Goal: Communication & Community: Ask a question

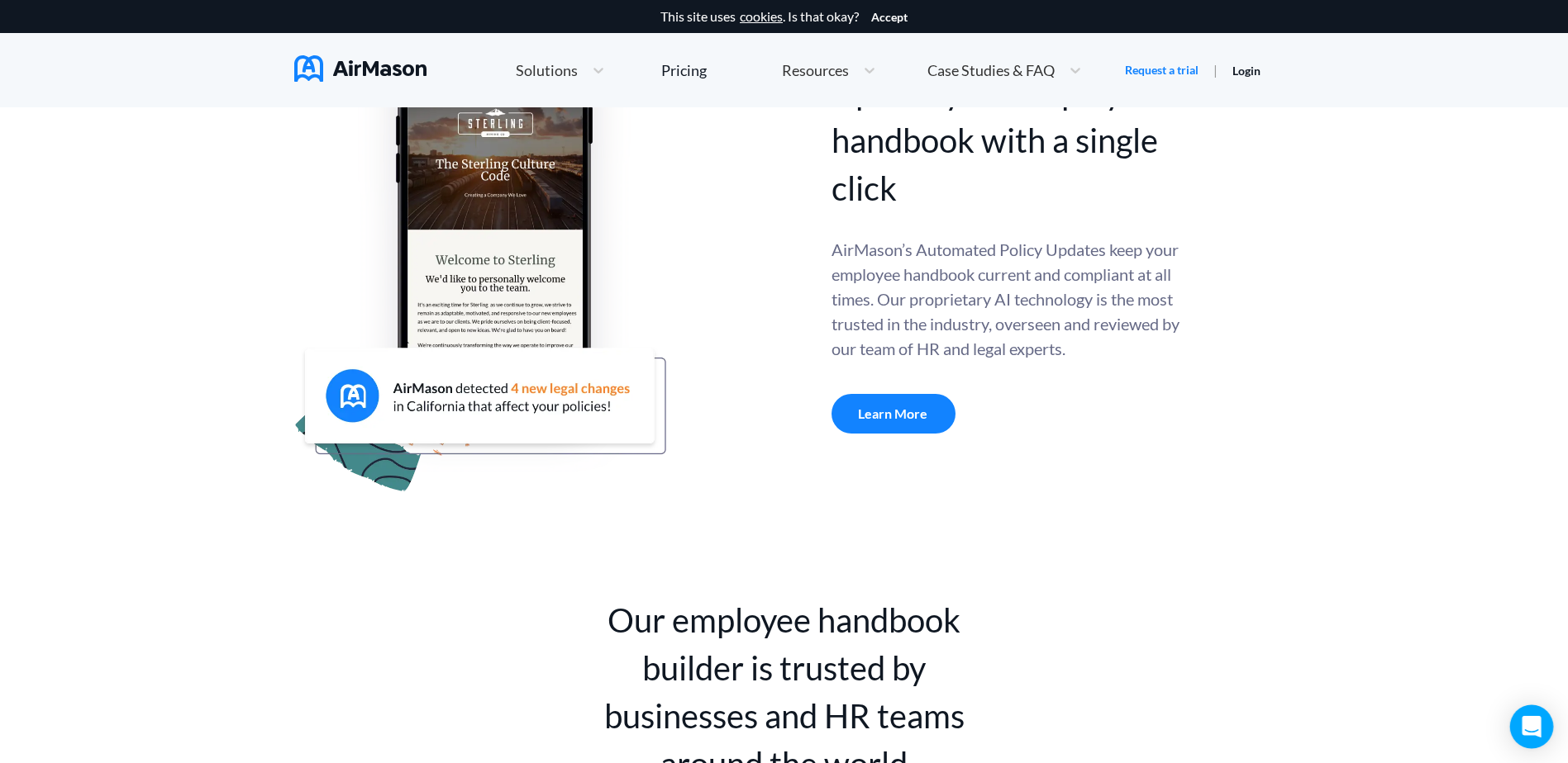
drag, startPoint x: 1541, startPoint y: 720, endPoint x: 1535, endPoint y: 742, distance: 22.8
click at [1541, 721] on div "Open Intercom Messenger" at bounding box center [1532, 727] width 43 height 43
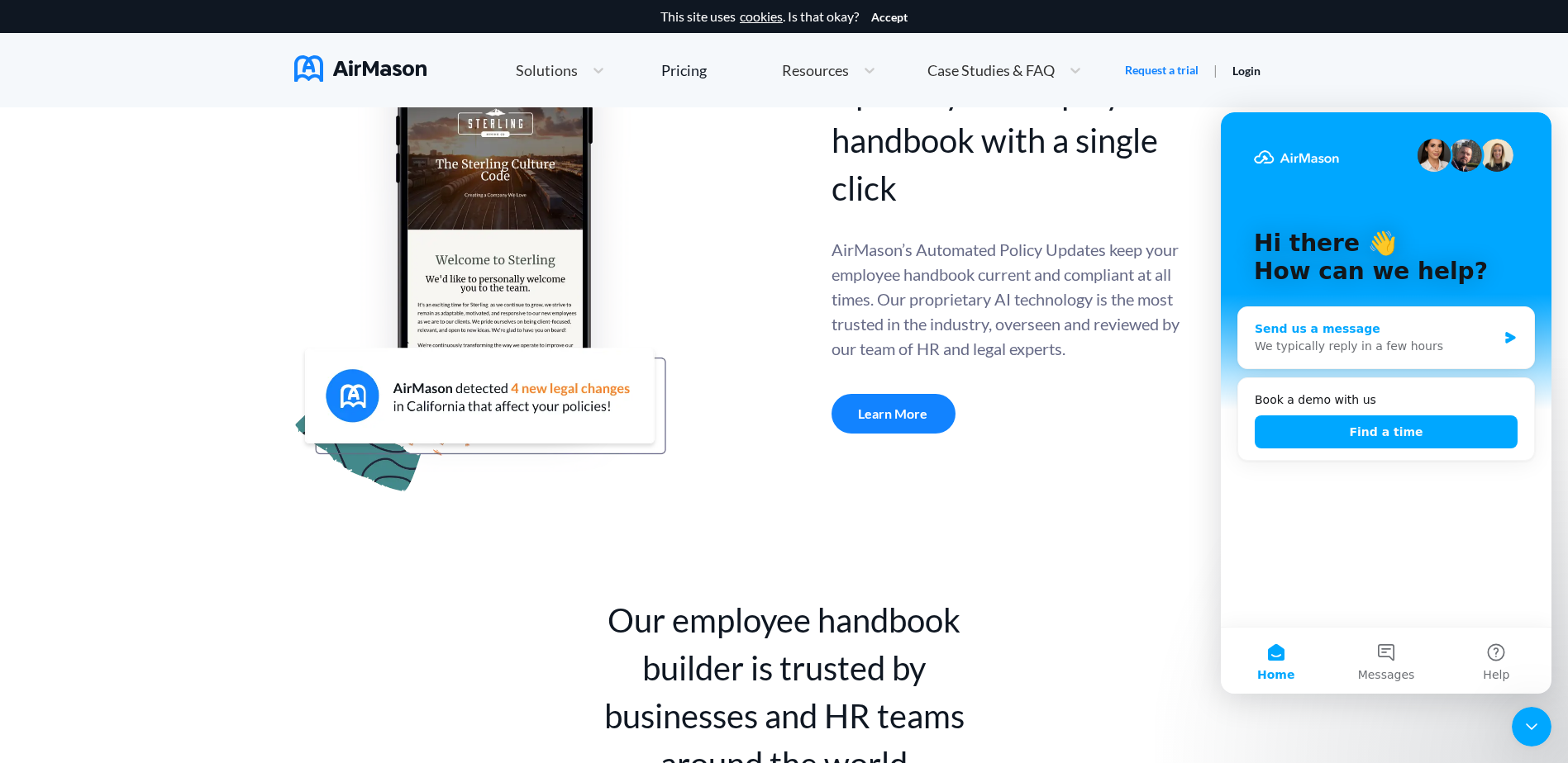
click at [1394, 315] on div "Send us a message We typically reply in a few hours" at bounding box center [1386, 338] width 296 height 61
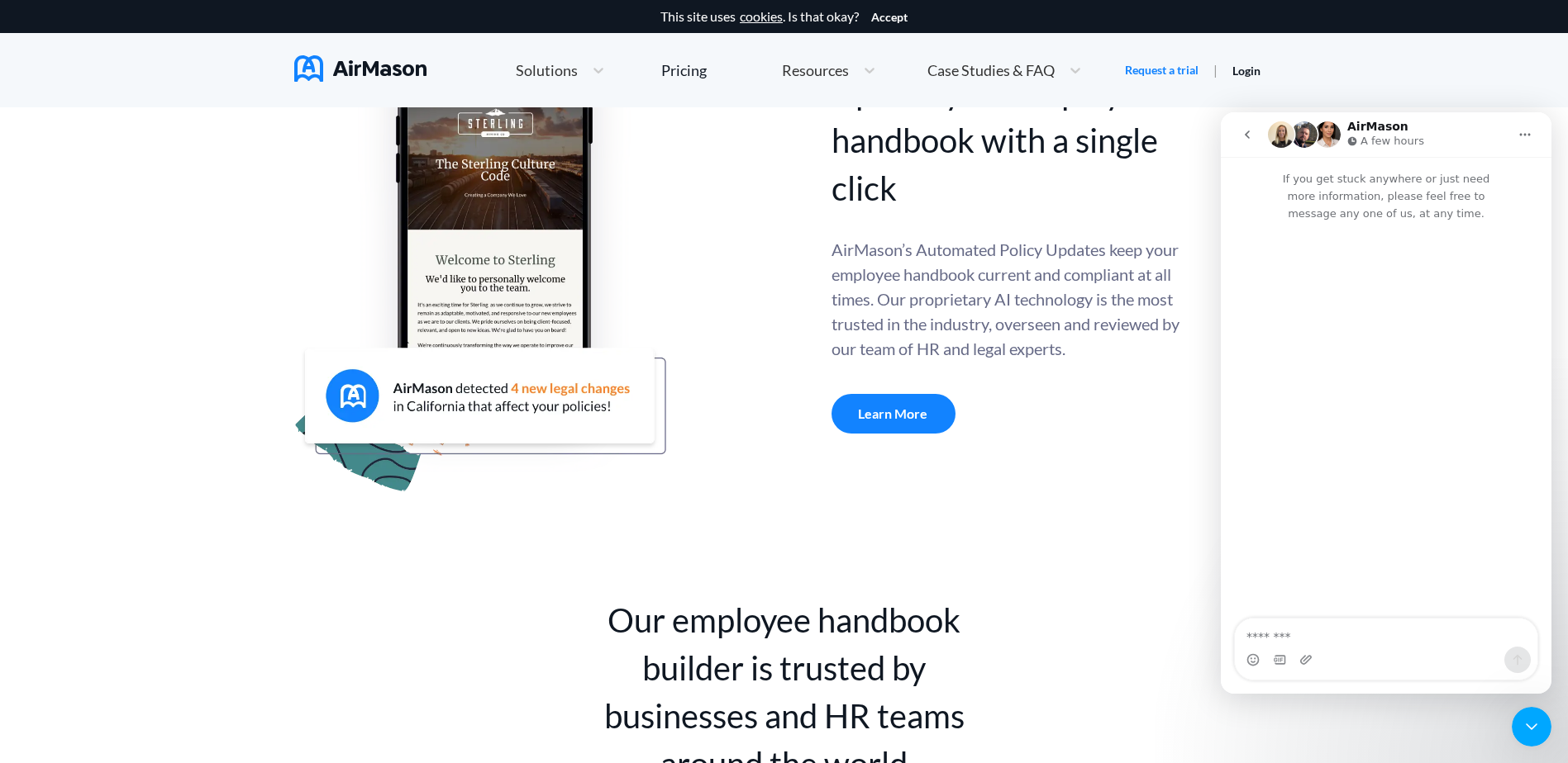
click at [1303, 627] on textarea "Message…" at bounding box center [1386, 632] width 303 height 28
click at [1296, 617] on textarea "**********" at bounding box center [1386, 624] width 303 height 44
type textarea "**********"
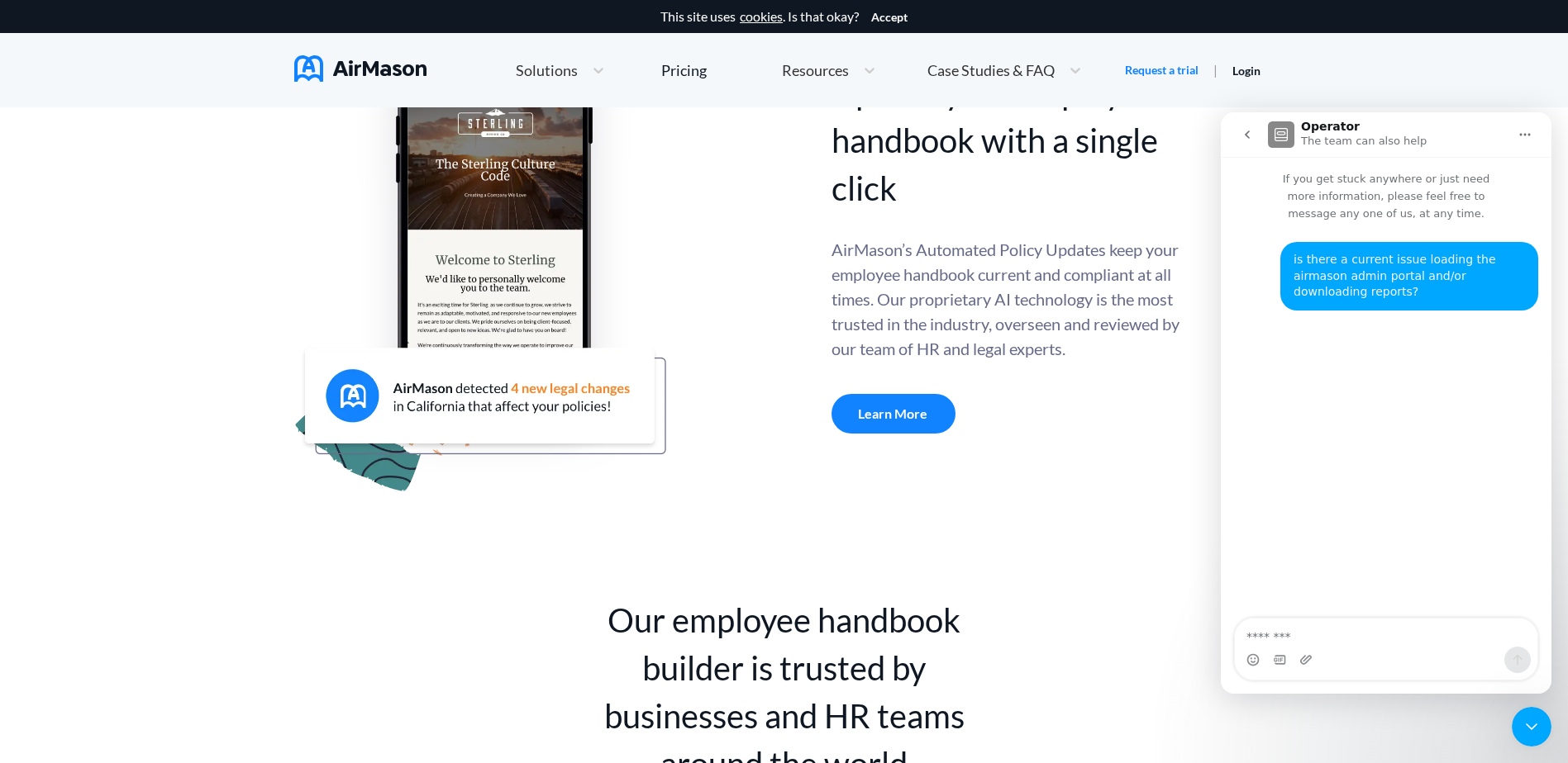
click at [1254, 131] on button "go back" at bounding box center [1246, 135] width 32 height 32
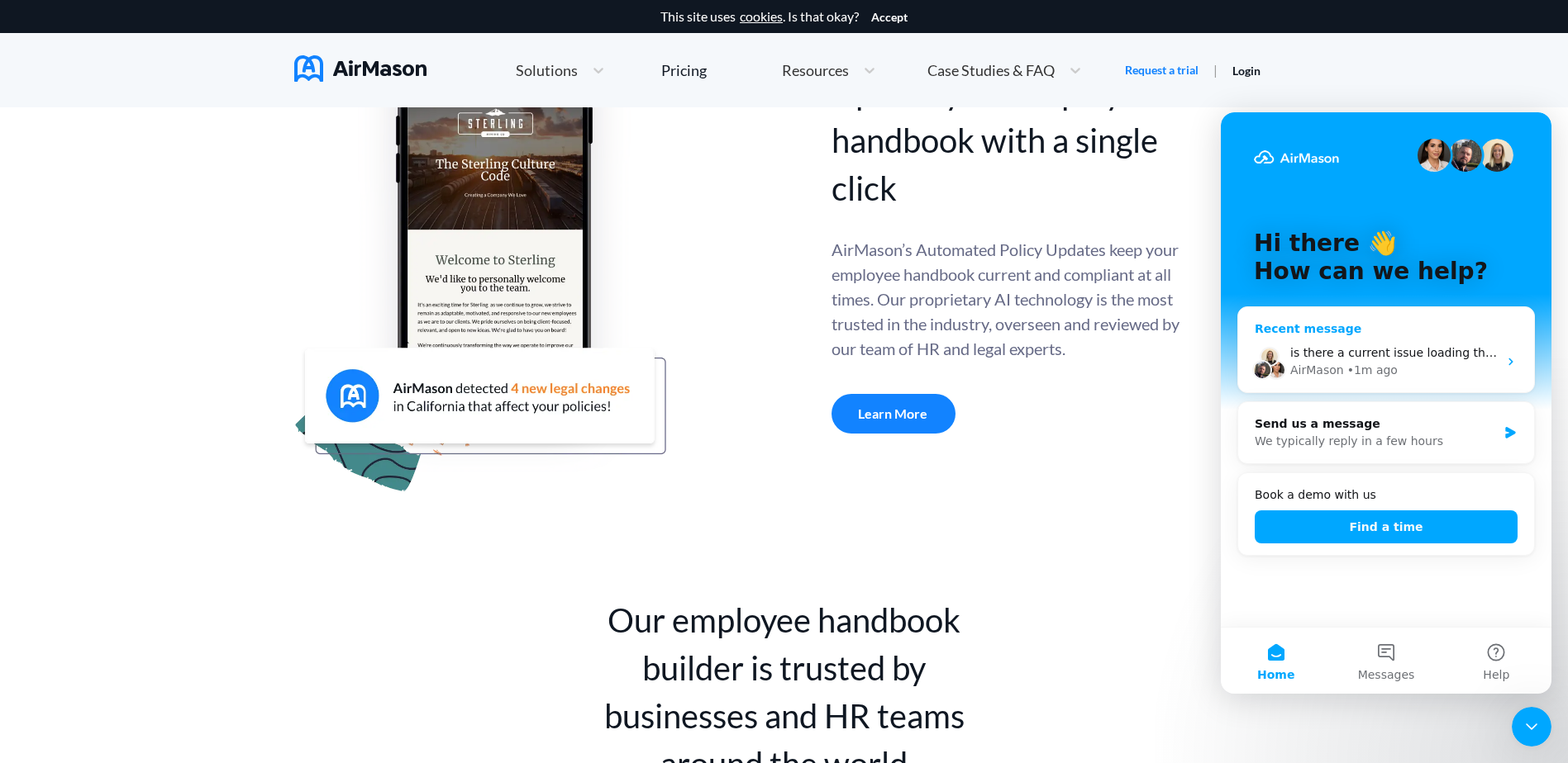
click at [1440, 355] on span "is there a current issue loading the airmason admin portal and/or downloading r…" at bounding box center [1543, 352] width 507 height 14
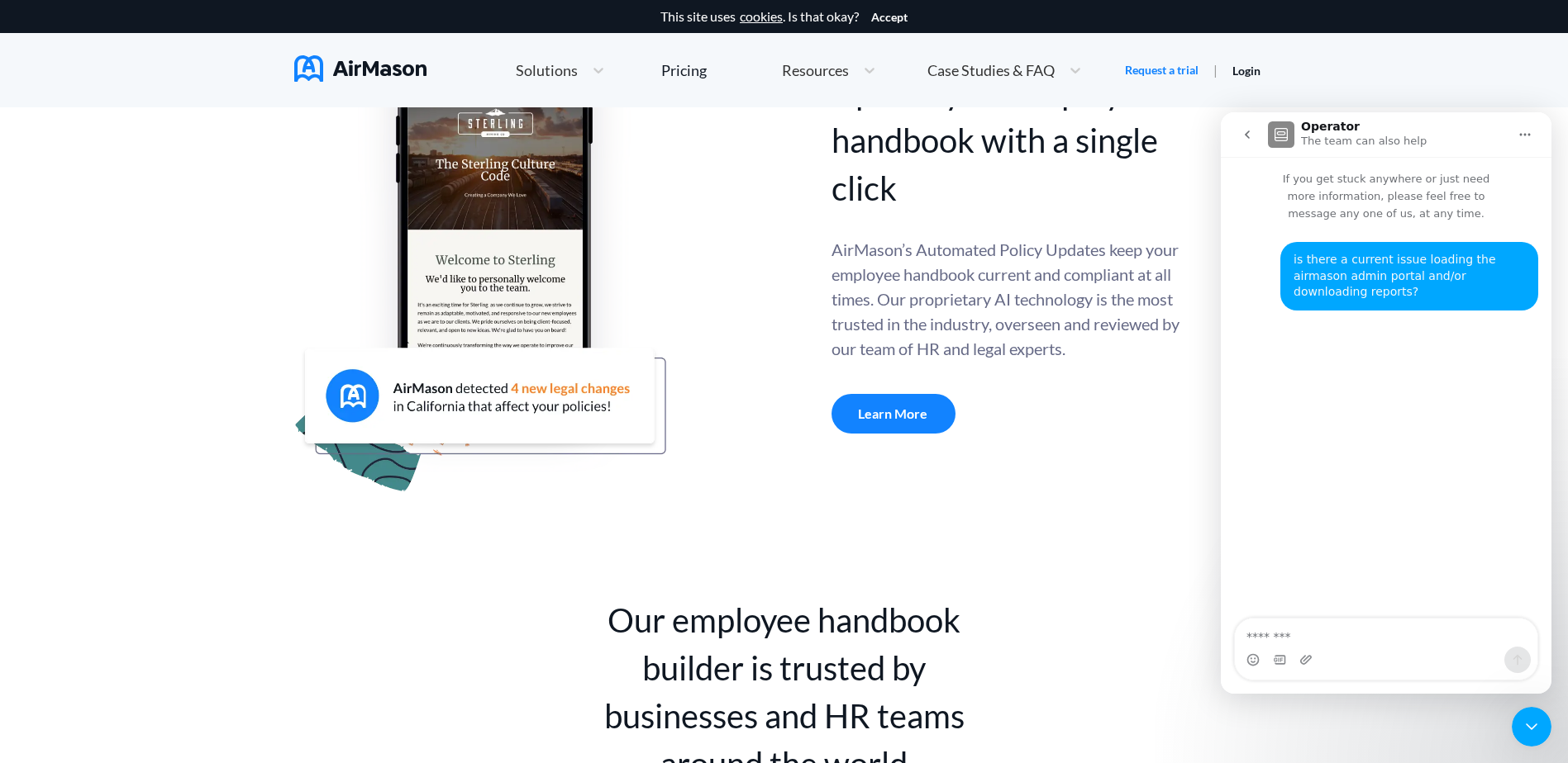
click at [1277, 125] on img "Intercom messenger" at bounding box center [1280, 134] width 26 height 26
click at [1531, 130] on button "Home" at bounding box center [1525, 135] width 32 height 32
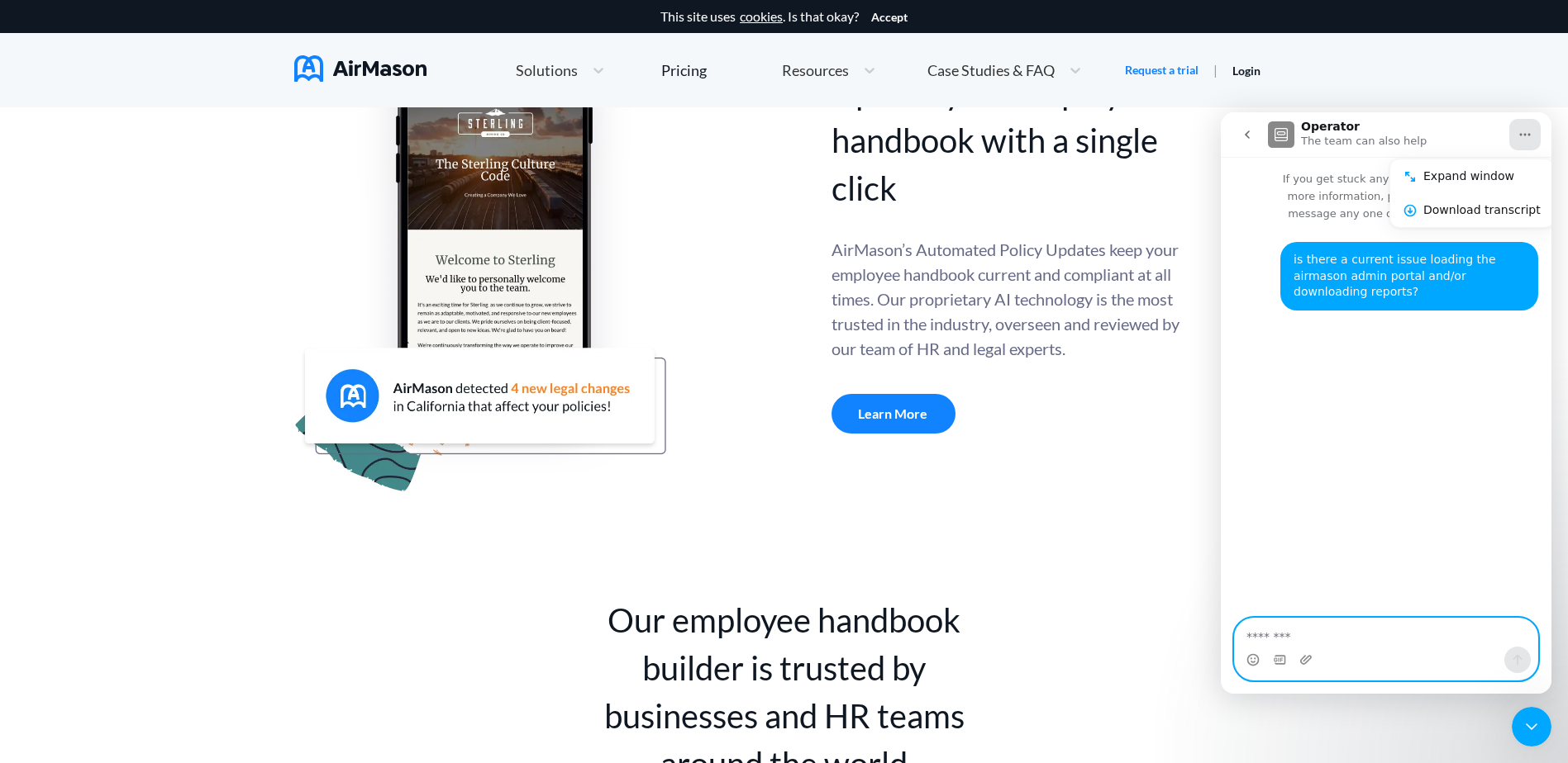
click at [1404, 643] on textarea "Message…" at bounding box center [1386, 632] width 303 height 28
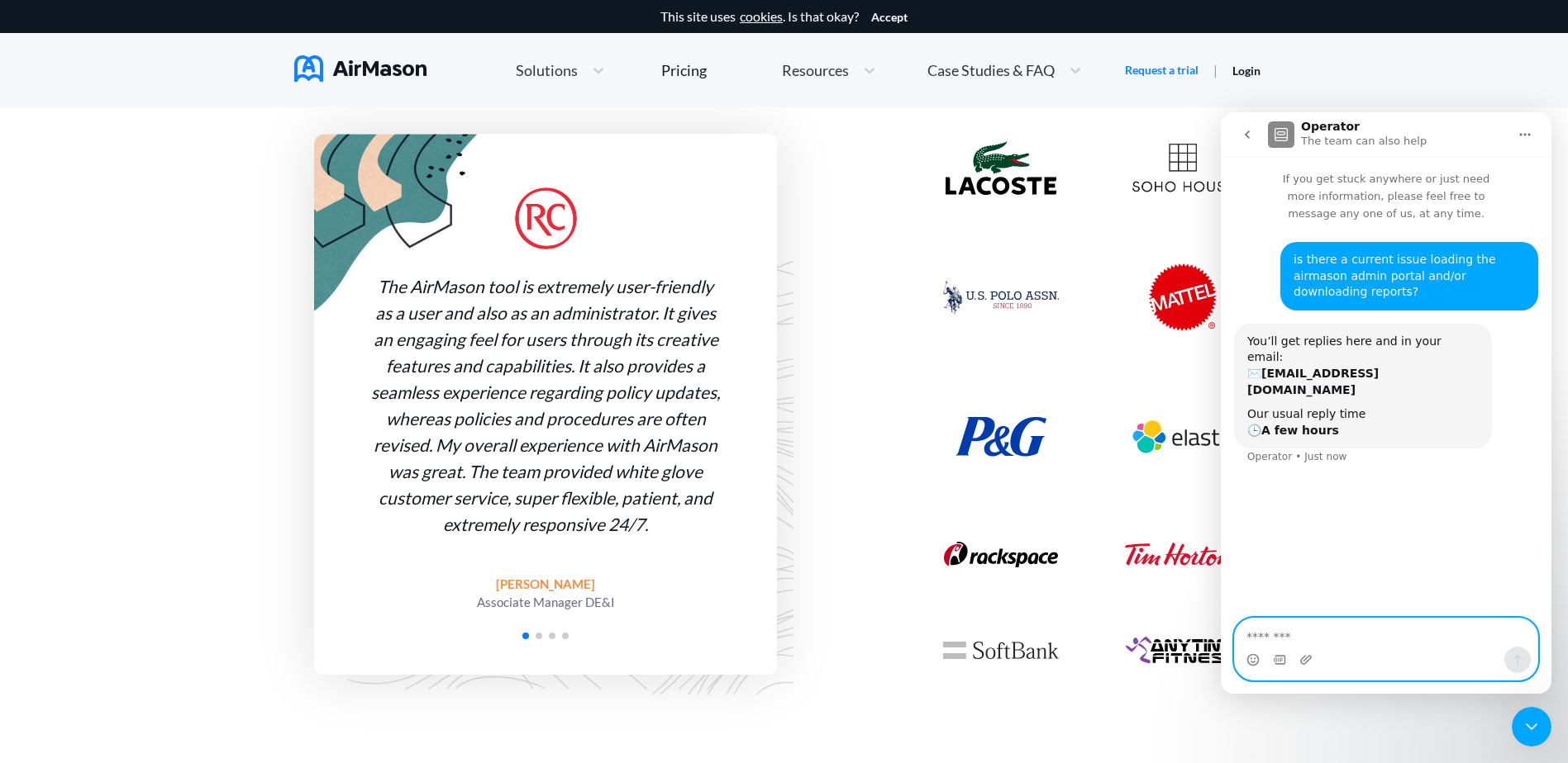
scroll to position [1239, 0]
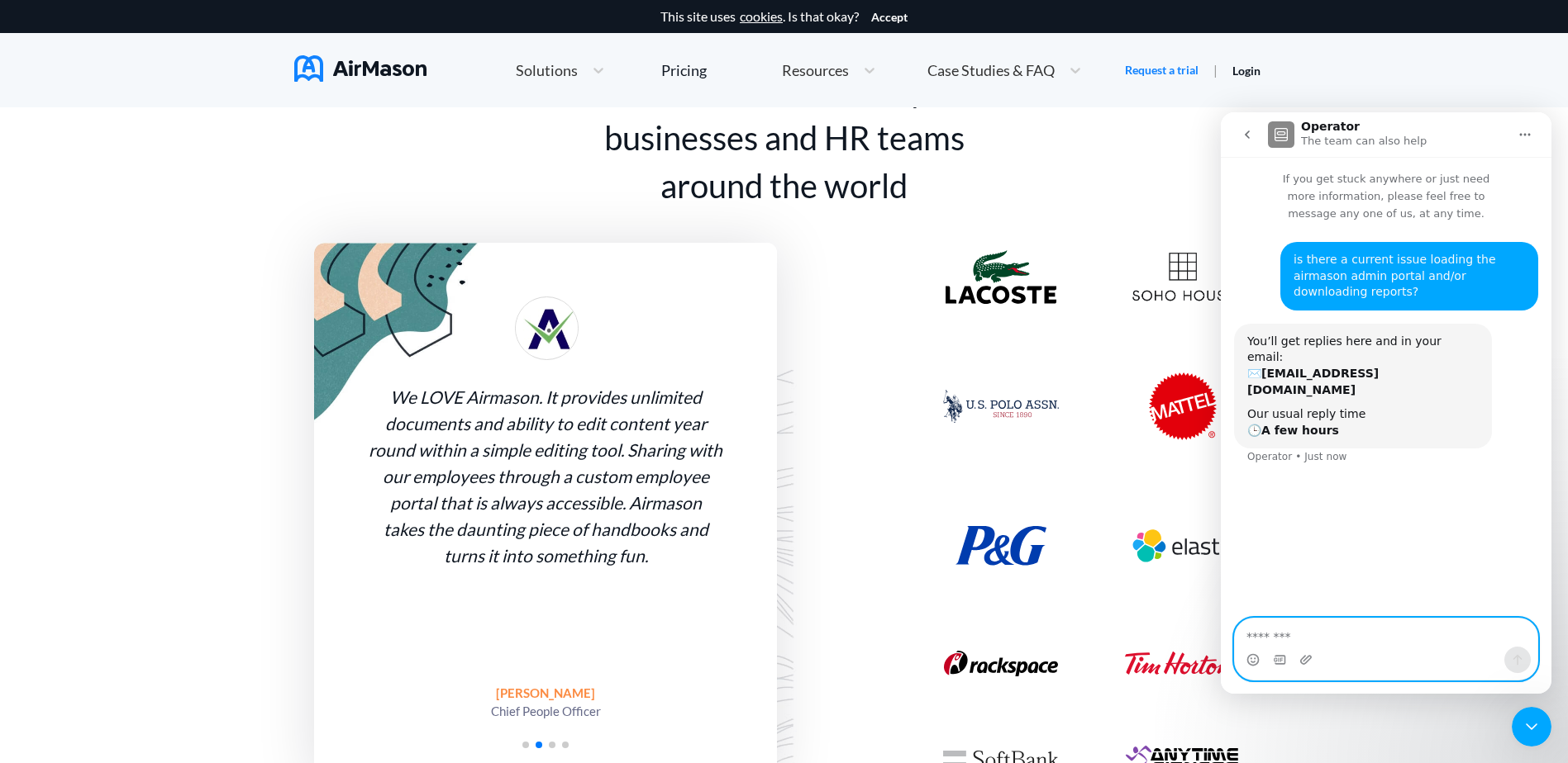
click at [1287, 626] on textarea "Message…" at bounding box center [1386, 632] width 303 height 28
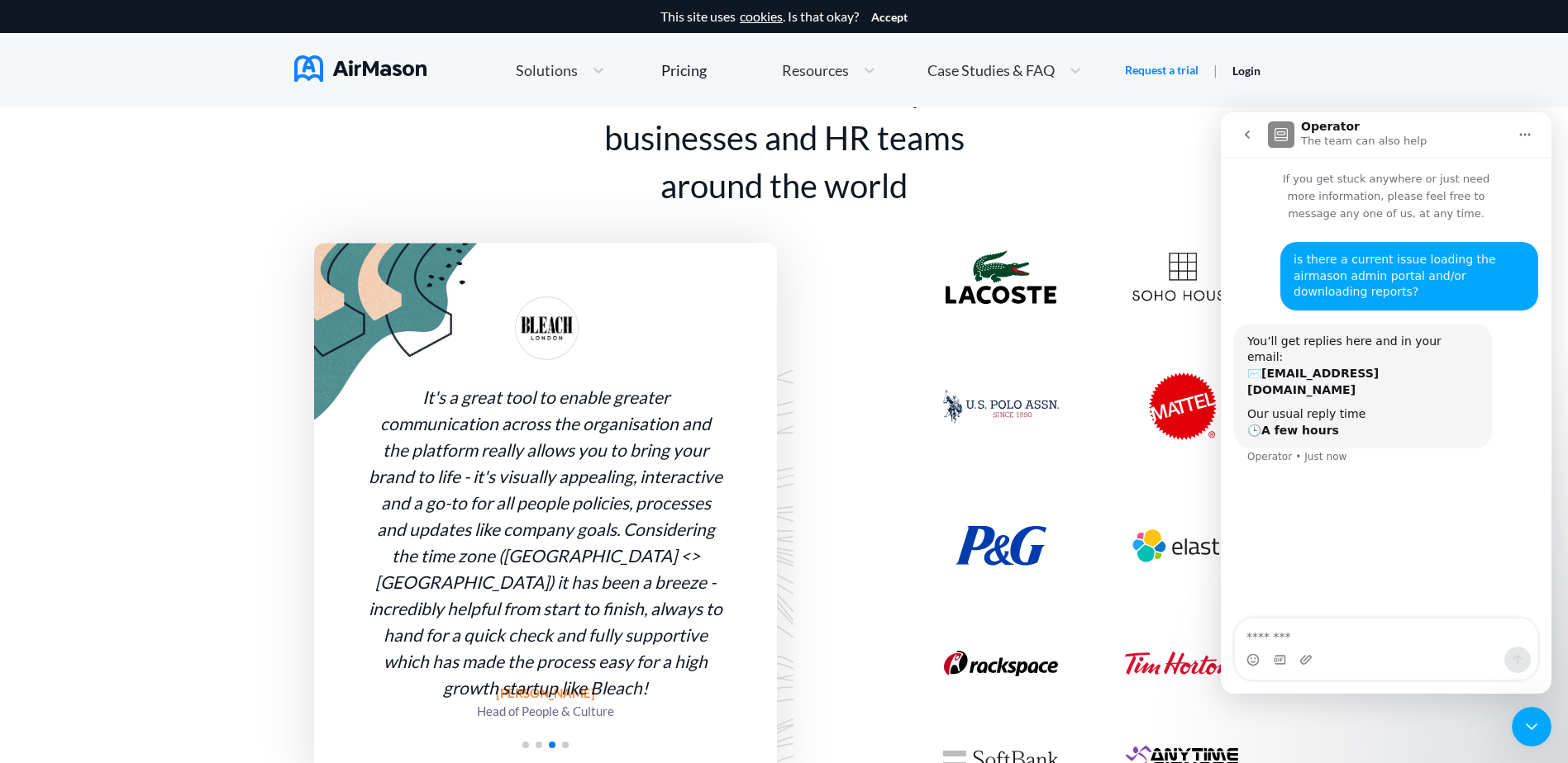
click at [1249, 135] on icon "go back" at bounding box center [1246, 135] width 14 height 14
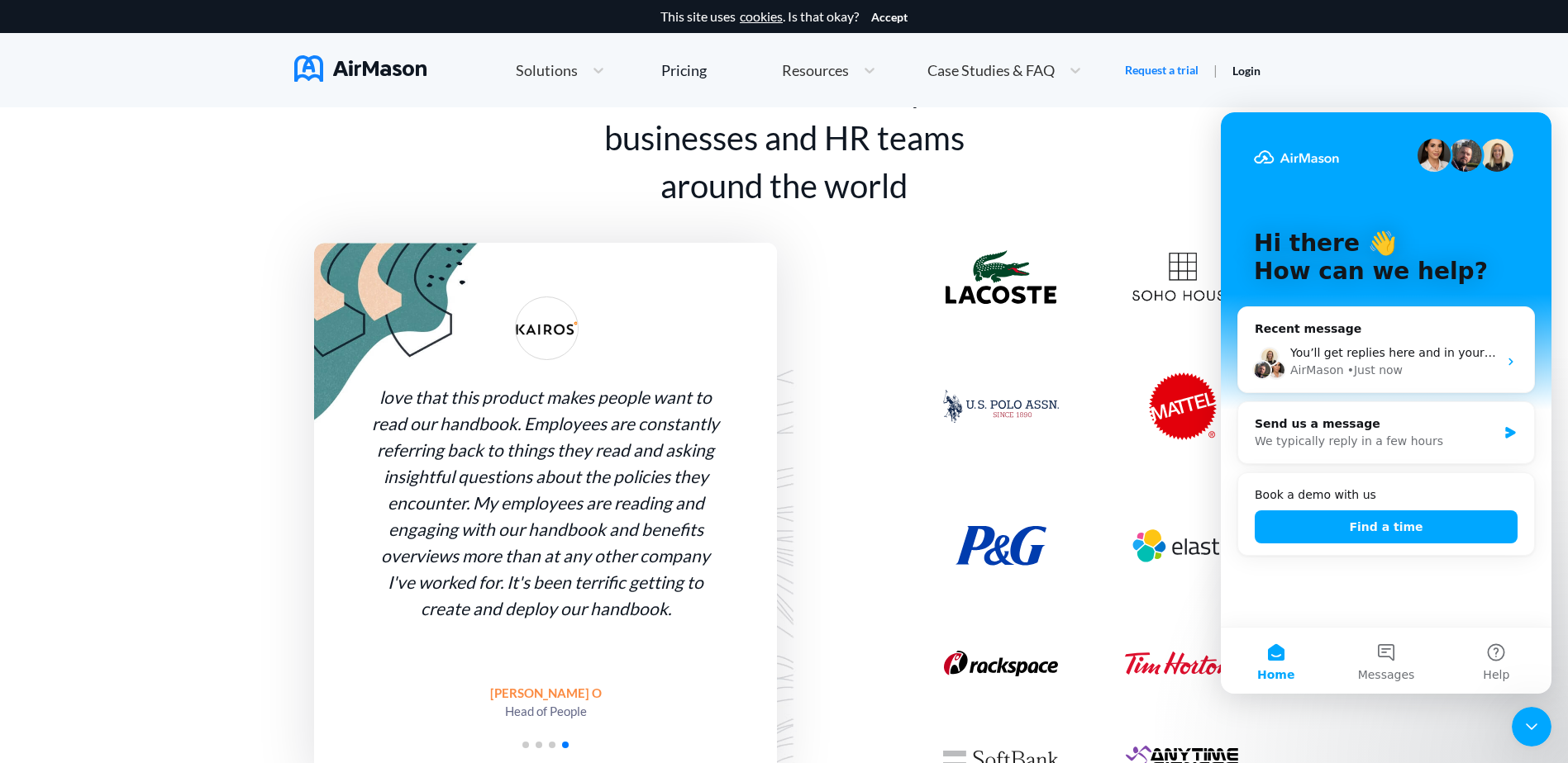
drag, startPoint x: 1529, startPoint y: 734, endPoint x: 1526, endPoint y: 726, distance: 8.5
click at [1529, 732] on icon "Close Intercom Messenger" at bounding box center [1531, 727] width 20 height 20
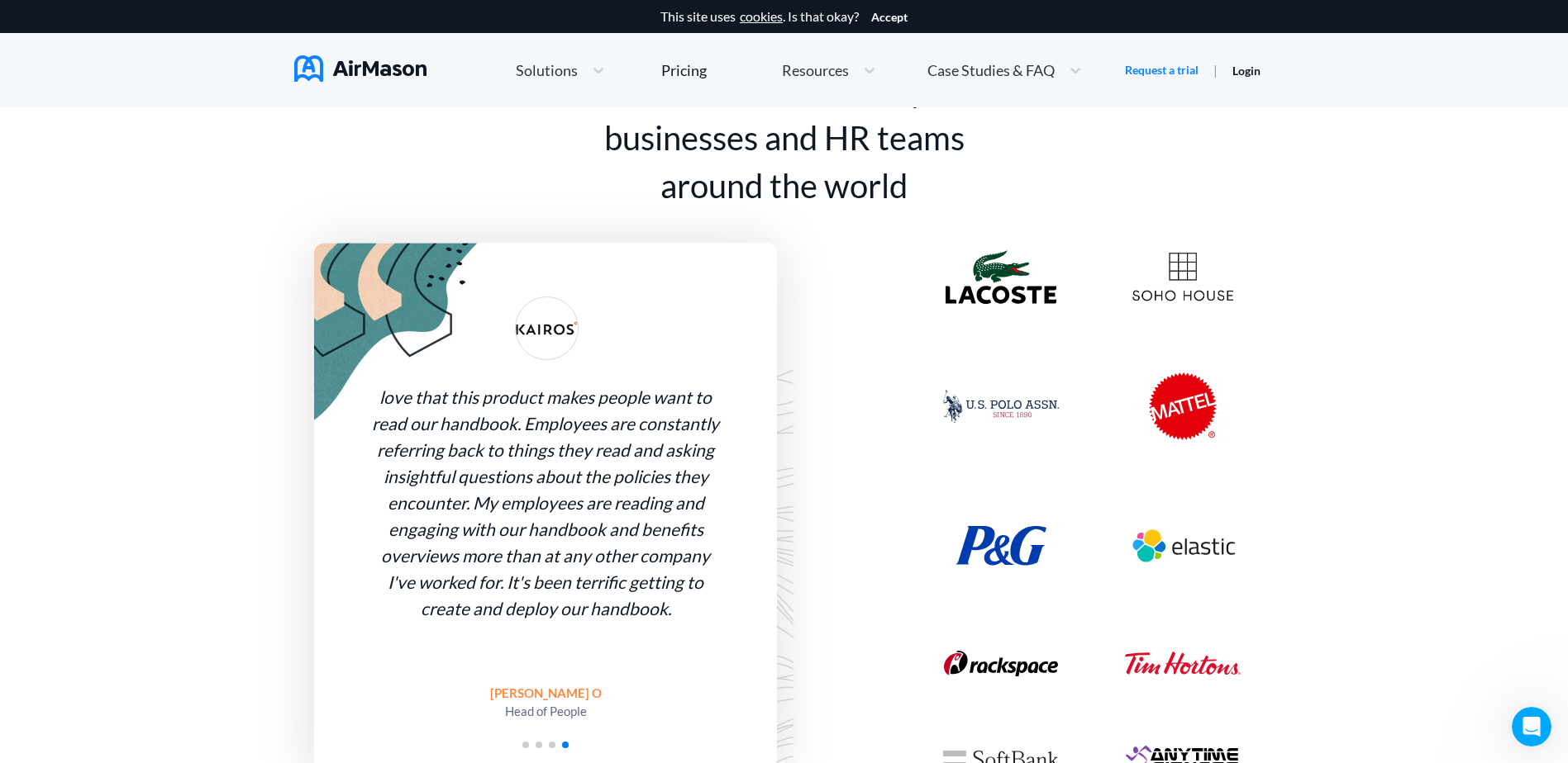
scroll to position [0, 0]
drag, startPoint x: 1526, startPoint y: 736, endPoint x: 1525, endPoint y: 708, distance: 28.0
click at [1526, 735] on div "Open Intercom Messenger" at bounding box center [1531, 727] width 54 height 54
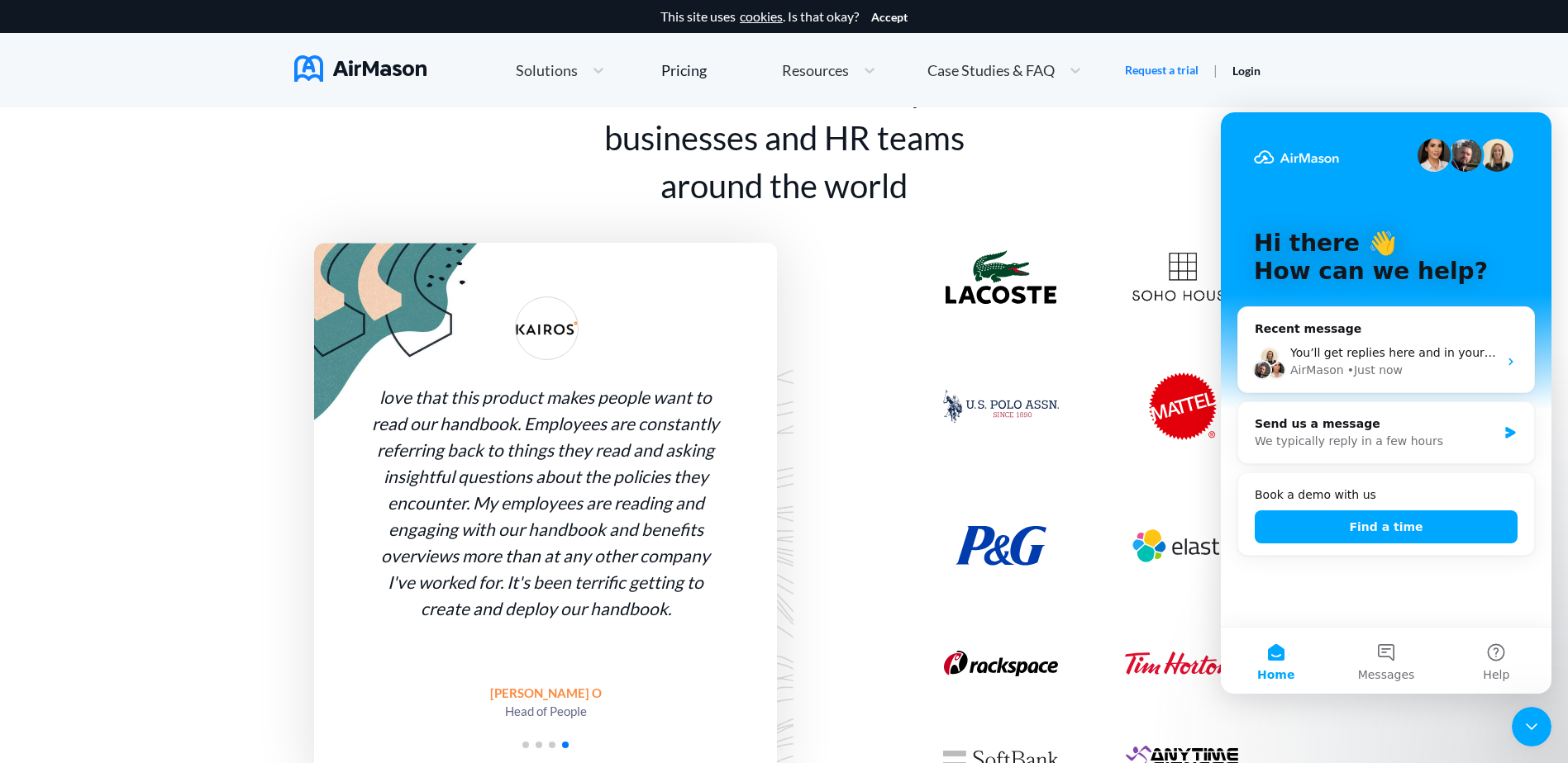
click at [1498, 164] on img "Intercom messenger" at bounding box center [1497, 155] width 33 height 33
click at [1473, 157] on img "Intercom messenger" at bounding box center [1465, 155] width 33 height 33
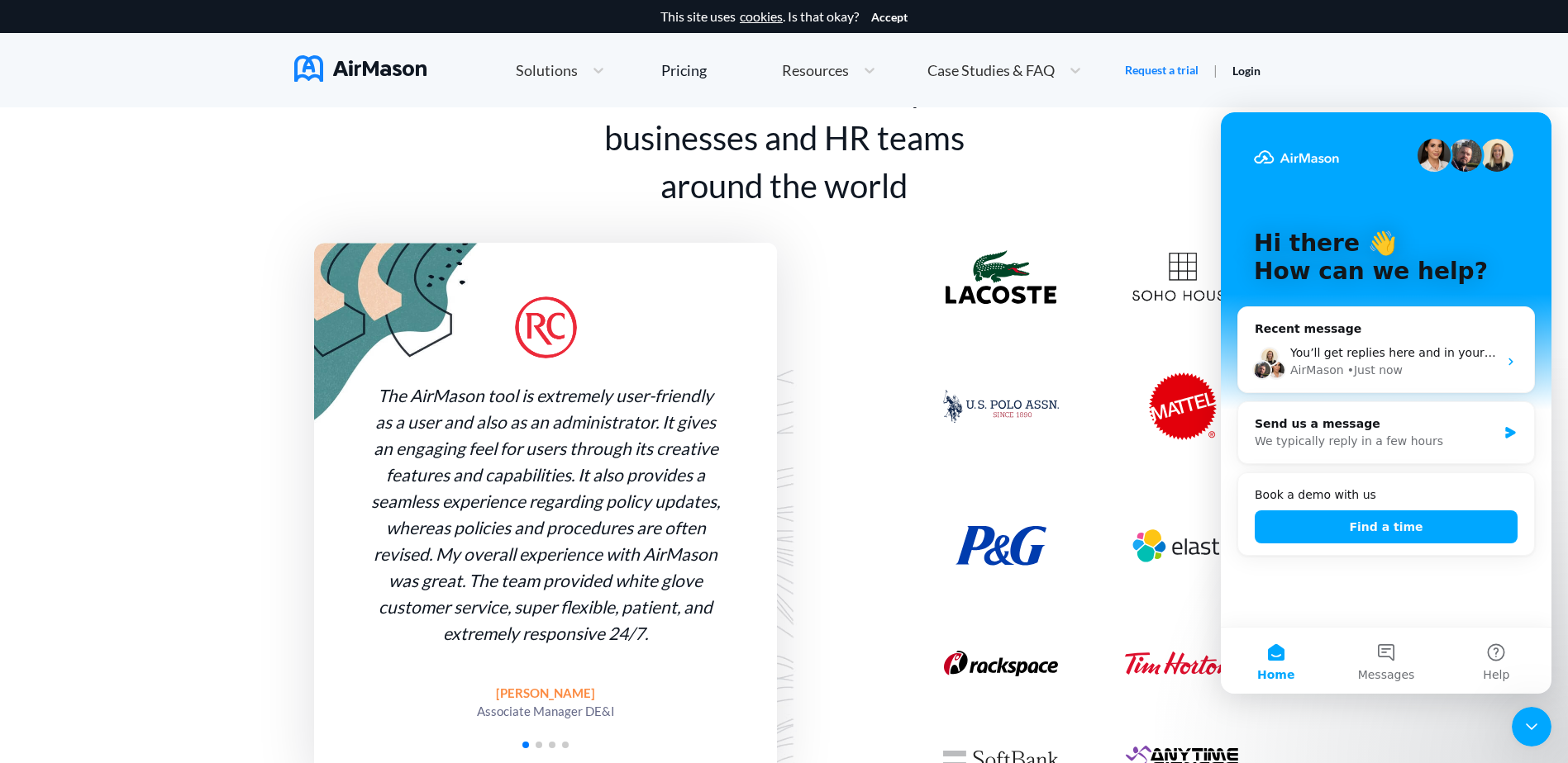
click at [1444, 154] on img "Intercom messenger" at bounding box center [1433, 155] width 33 height 33
click at [1462, 157] on img "Intercom messenger" at bounding box center [1465, 155] width 33 height 33
click at [1496, 160] on img "Intercom messenger" at bounding box center [1497, 155] width 33 height 33
click at [1475, 158] on img "Intercom messenger" at bounding box center [1465, 155] width 33 height 33
click at [1434, 154] on img "Intercom messenger" at bounding box center [1433, 155] width 33 height 33
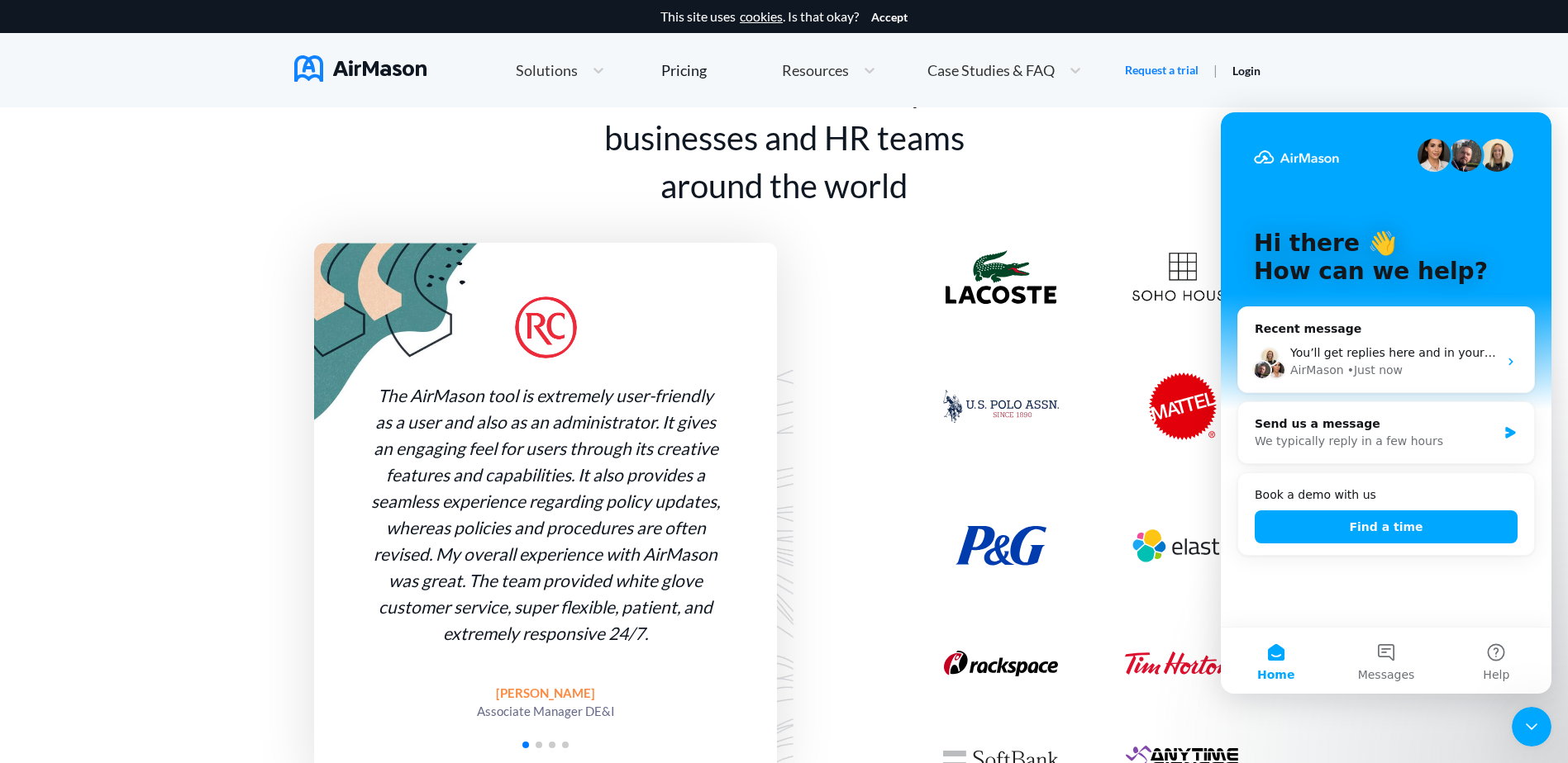
click at [1509, 145] on img "Intercom messenger" at bounding box center [1497, 155] width 33 height 33
click at [1462, 154] on img "Intercom messenger" at bounding box center [1465, 155] width 33 height 33
click at [1434, 151] on img "Intercom messenger" at bounding box center [1433, 155] width 33 height 33
